Goal: Task Accomplishment & Management: Manage account settings

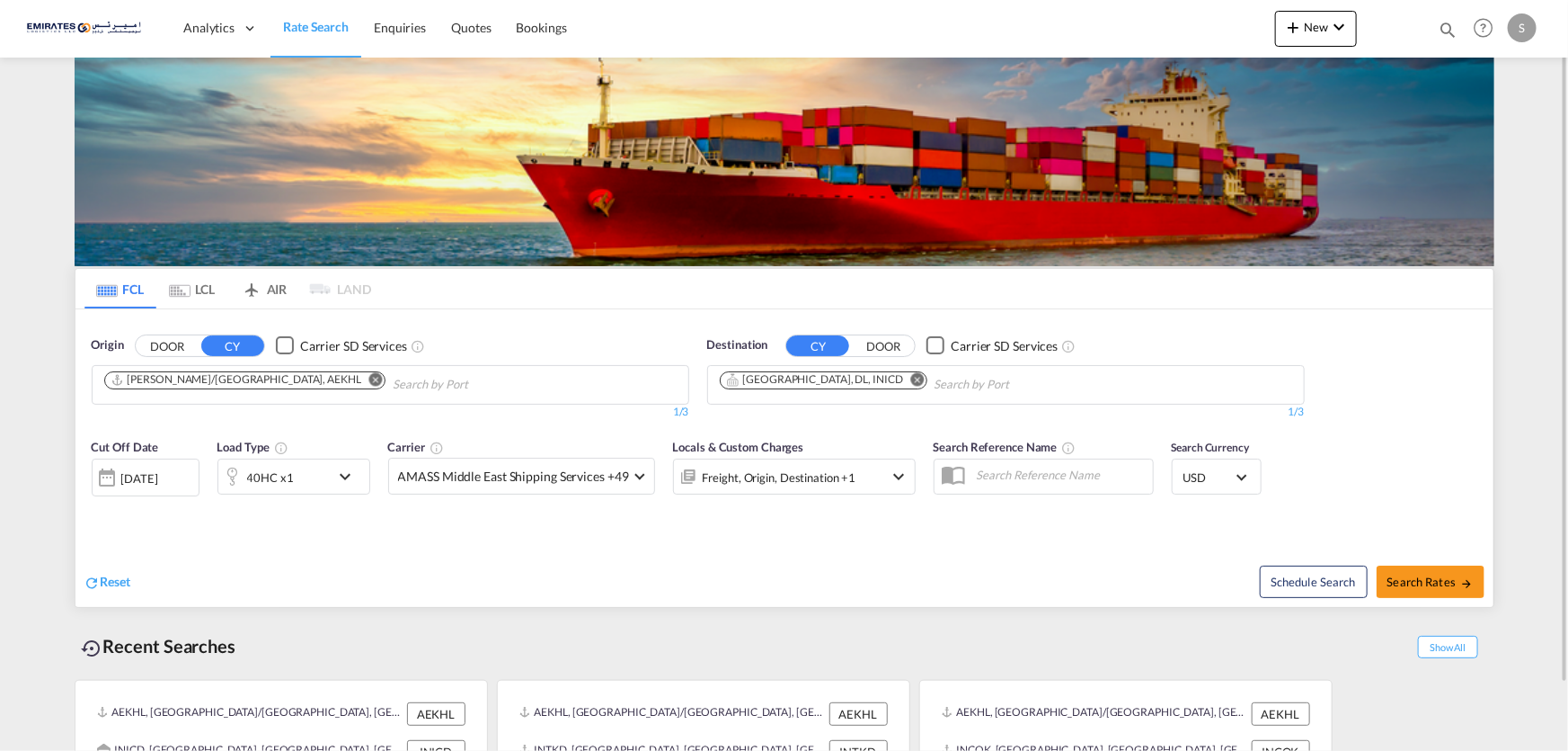
click at [1509, 19] on div "S" at bounding box center [1522, 28] width 29 height 29
click at [1519, 31] on md-backdrop at bounding box center [784, 375] width 1568 height 751
click at [1519, 31] on div "S" at bounding box center [1522, 28] width 29 height 29
click at [1510, 74] on button "My Profile" at bounding box center [1501, 79] width 117 height 36
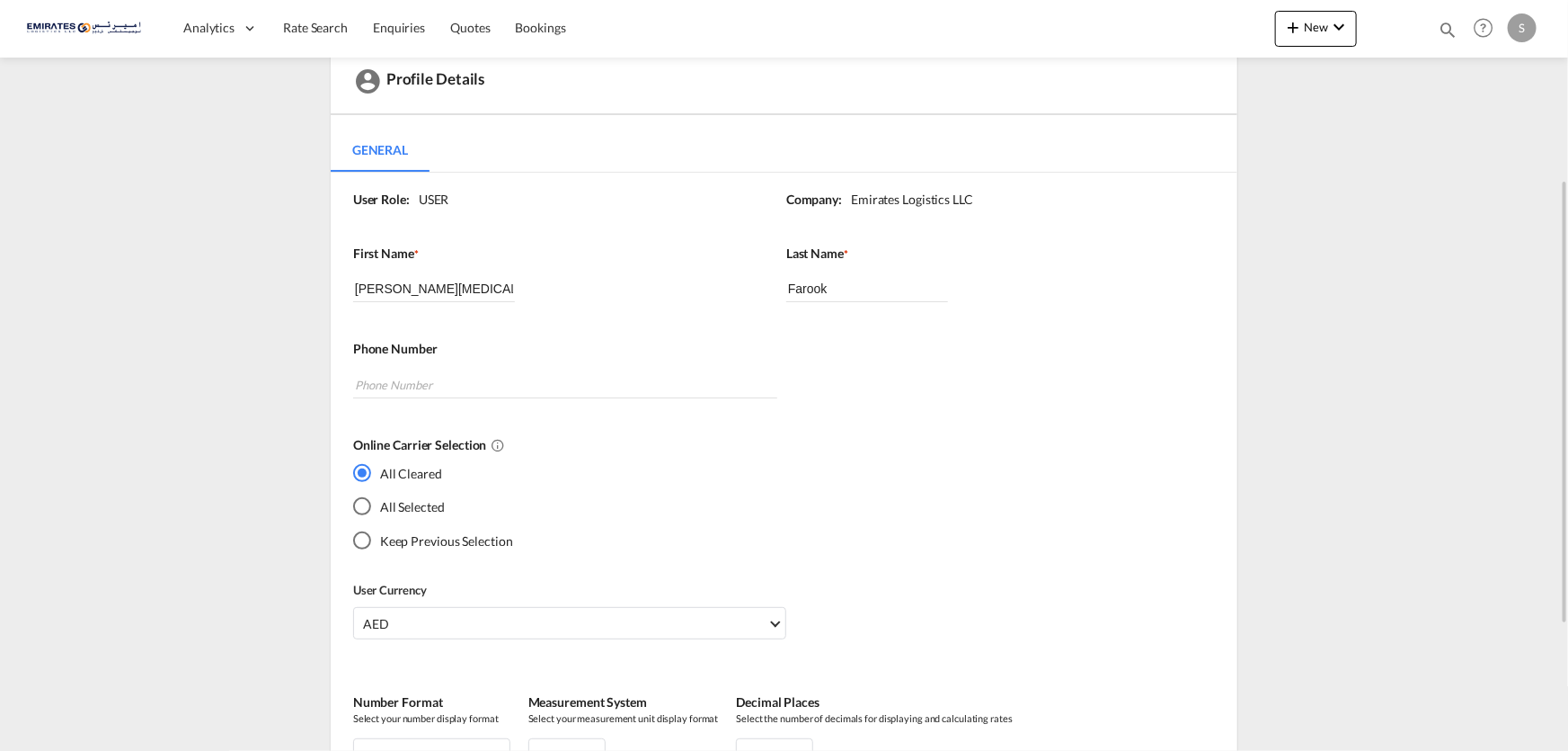
scroll to position [162, 0]
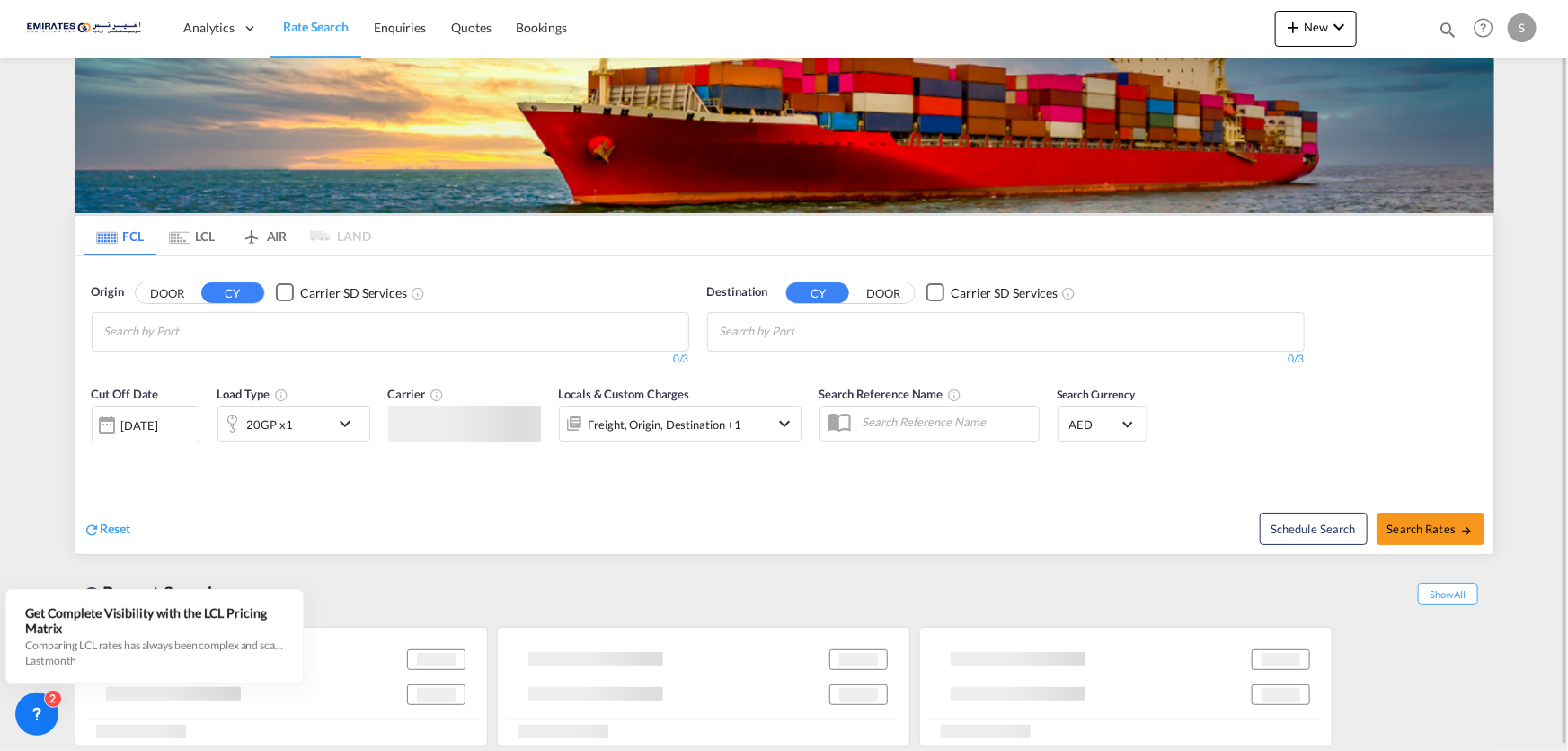
click at [0, 153] on md-content "Analytics Dashboard Rate Search Enquiries Quotes Bookings New Quote Bookings" at bounding box center [784, 375] width 1568 height 751
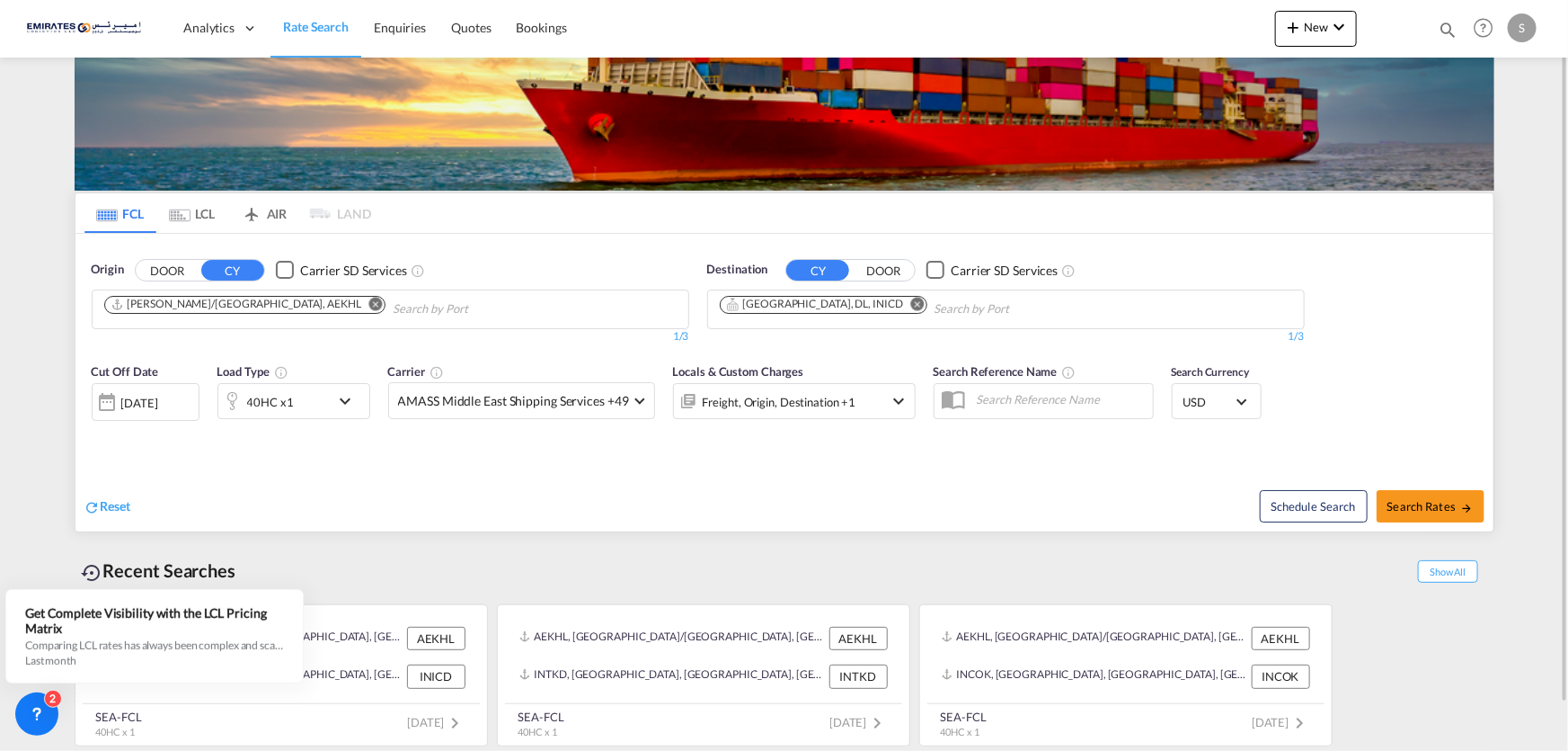
scroll to position [50, 0]
